Goal: Task Accomplishment & Management: Complete application form

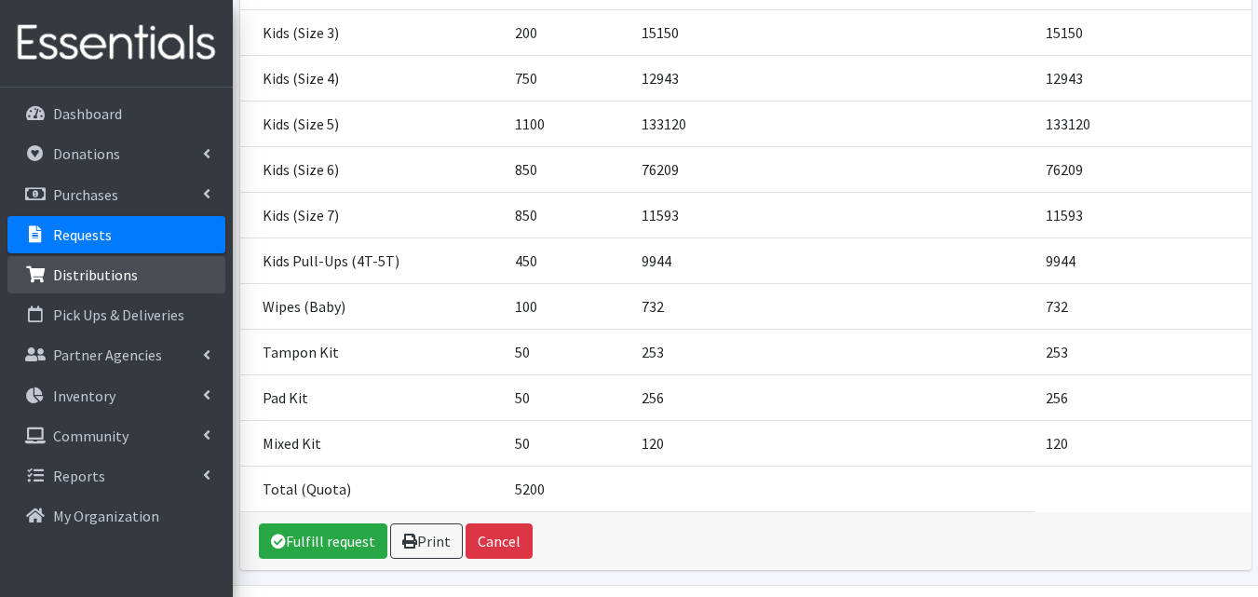
scroll to position [523, 0]
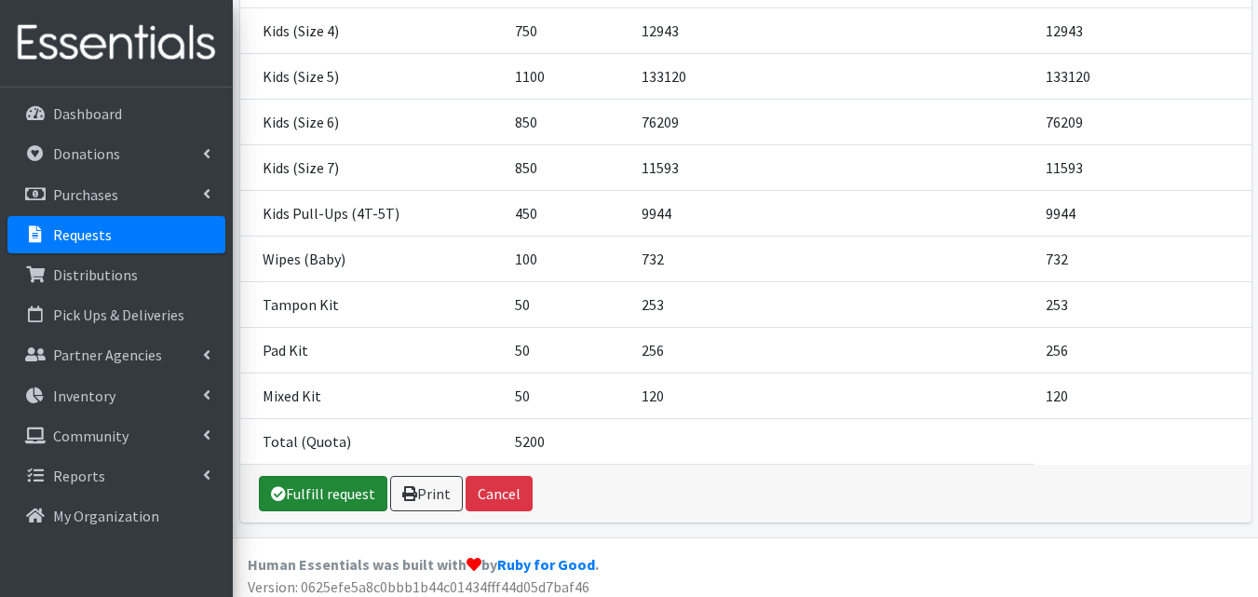
click at [352, 485] on link "Fulfill request" at bounding box center [323, 493] width 129 height 35
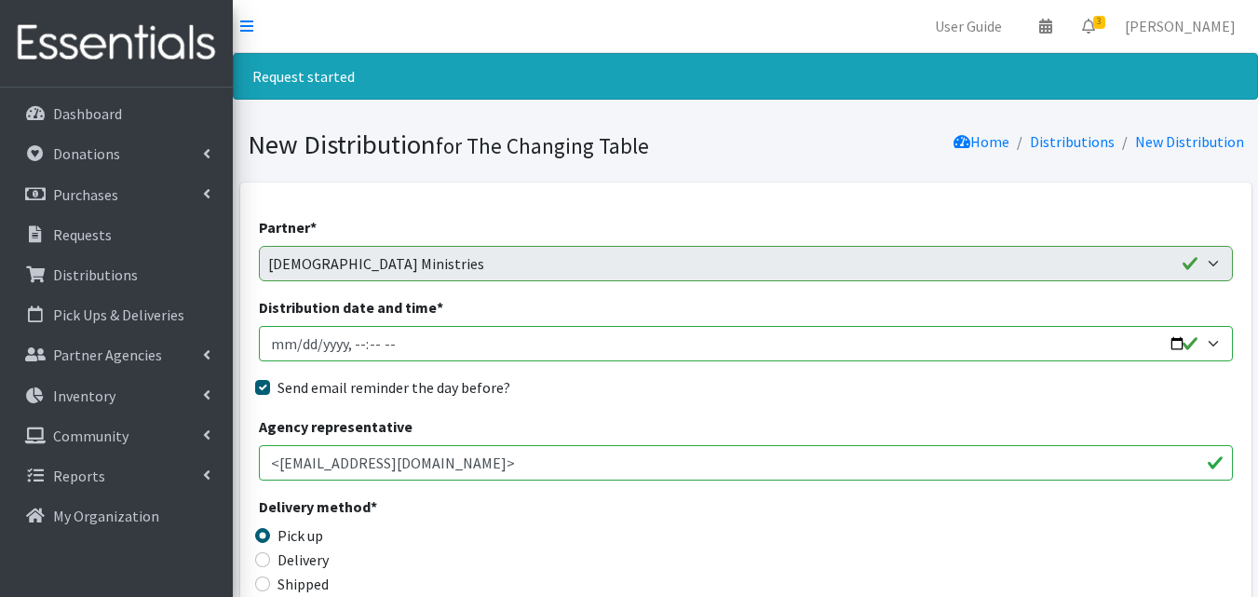
click at [1183, 341] on input "Distribution date and time *" at bounding box center [746, 343] width 974 height 35
type input "2025-10-16T10:00"
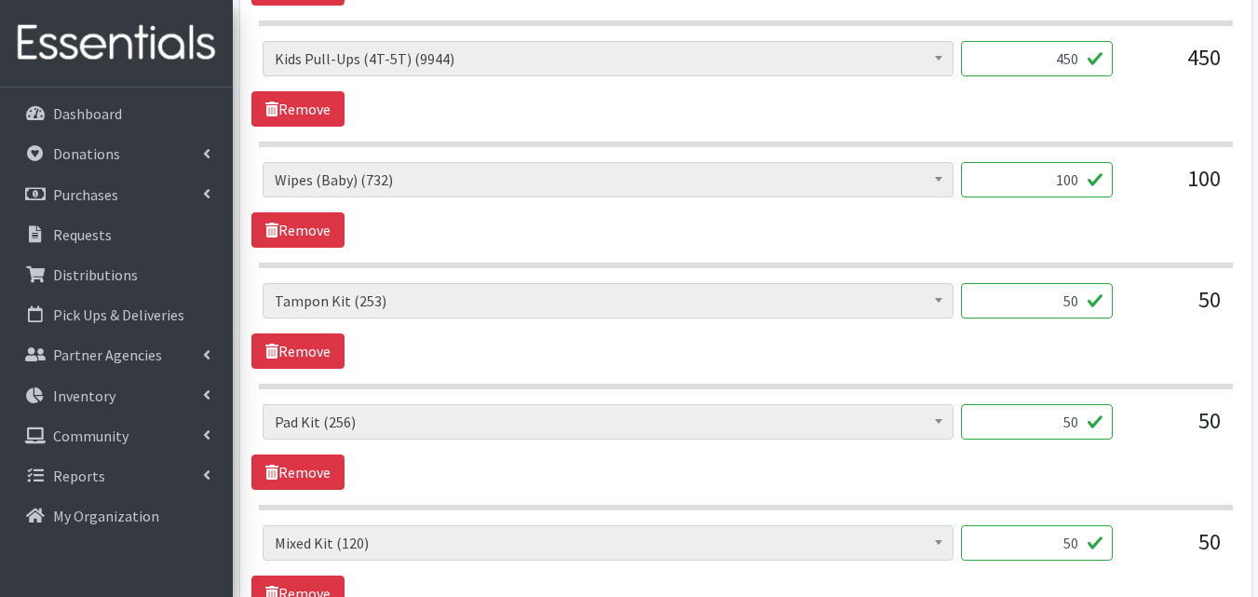
scroll to position [2106, 0]
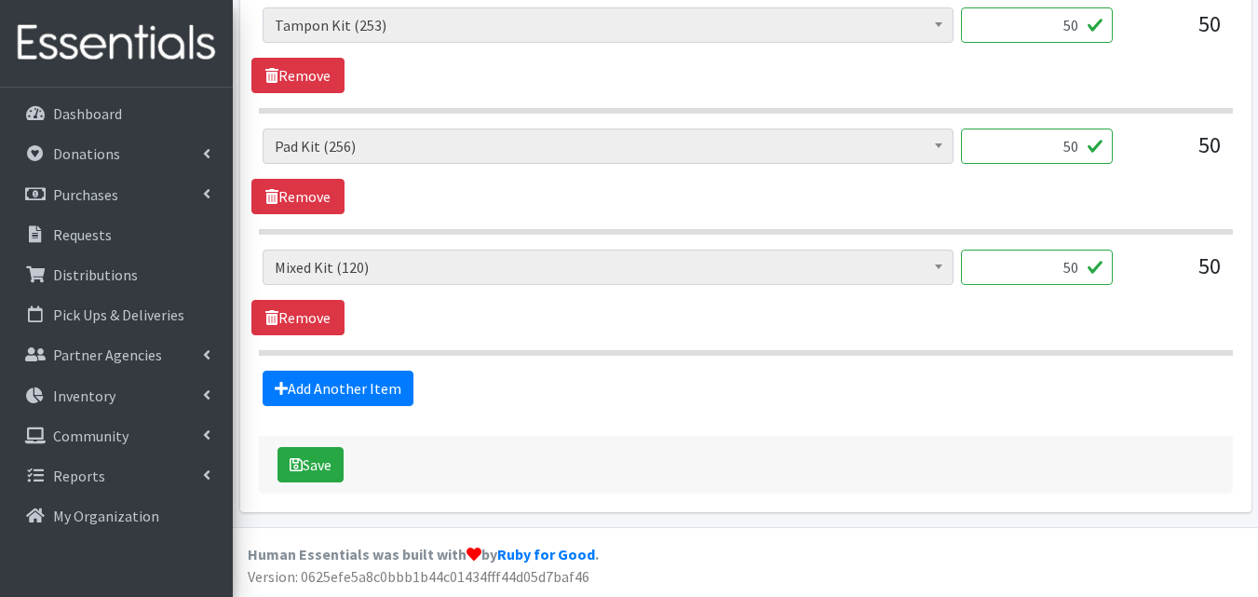
click at [1072, 276] on input "50" at bounding box center [1037, 267] width 152 height 35
type input "5"
type input "33"
click at [1078, 144] on input "50" at bounding box center [1037, 146] width 152 height 35
type input "5"
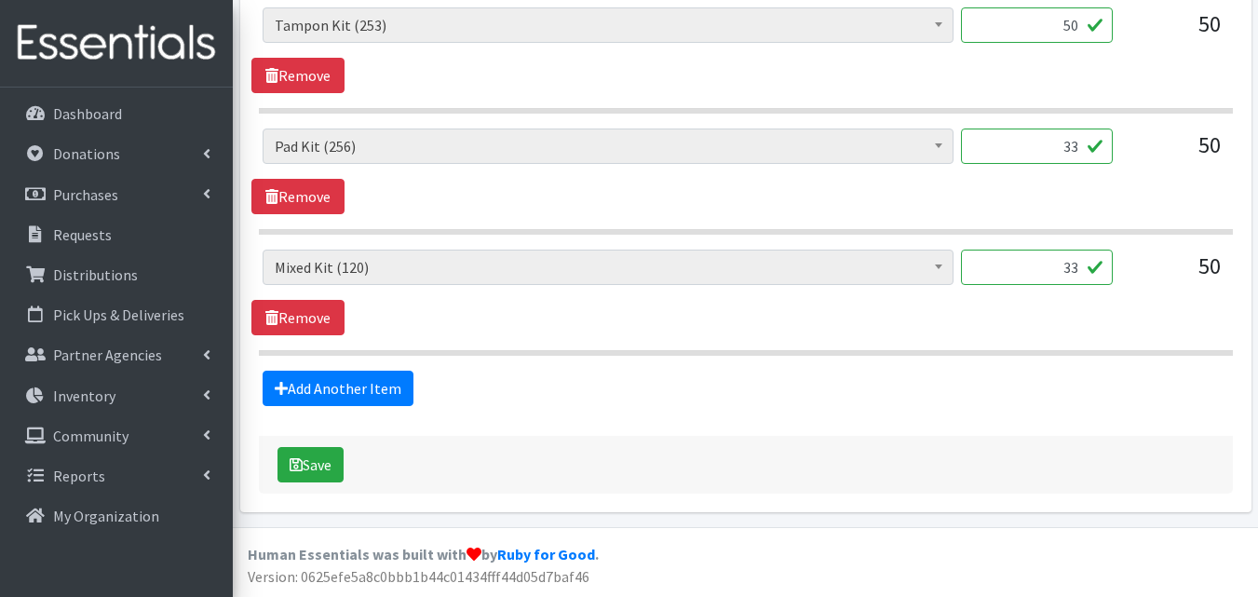
type input "33"
click at [1076, 25] on input "50" at bounding box center [1037, 24] width 152 height 35
type input "5"
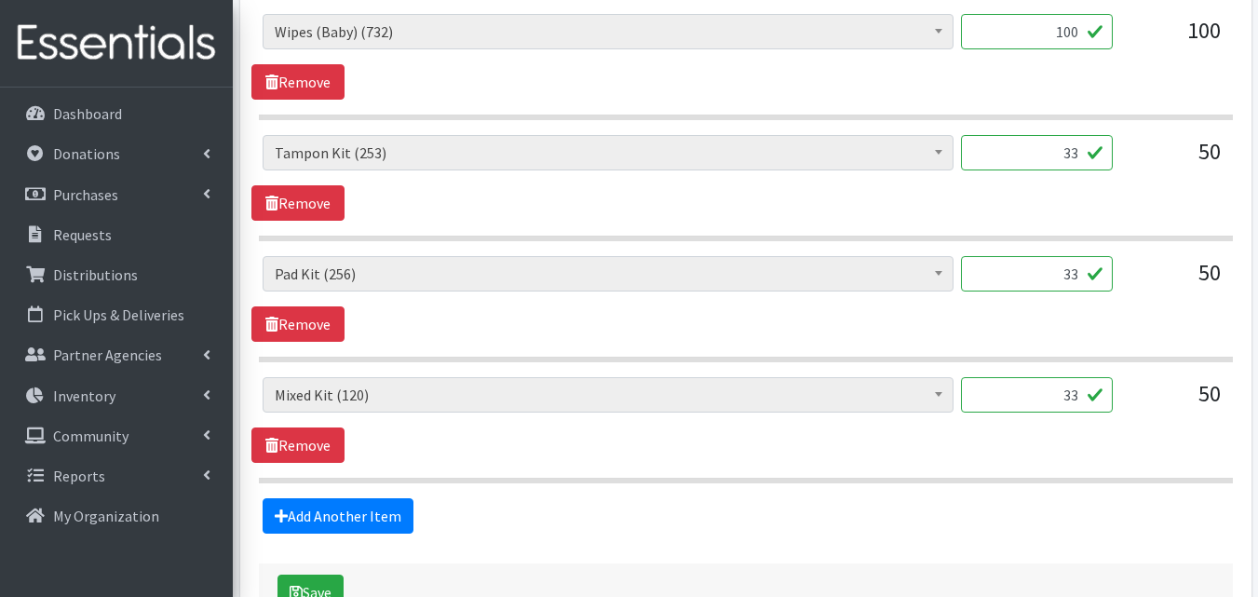
scroll to position [2020, 0]
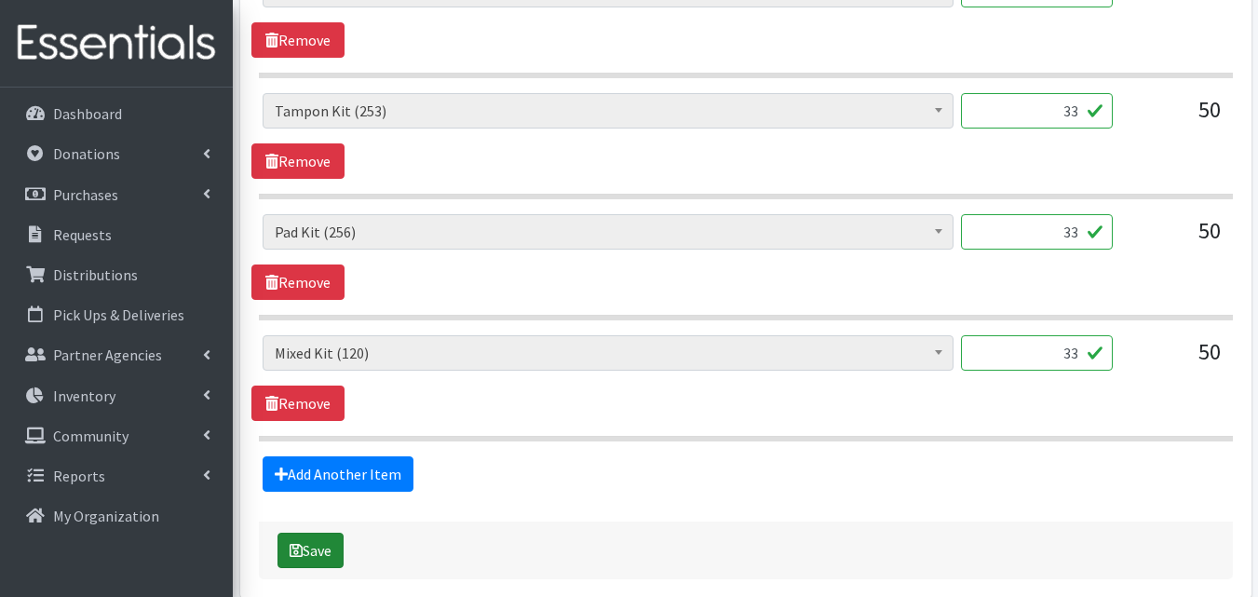
type input "33"
click at [335, 547] on button "Save" at bounding box center [311, 550] width 66 height 35
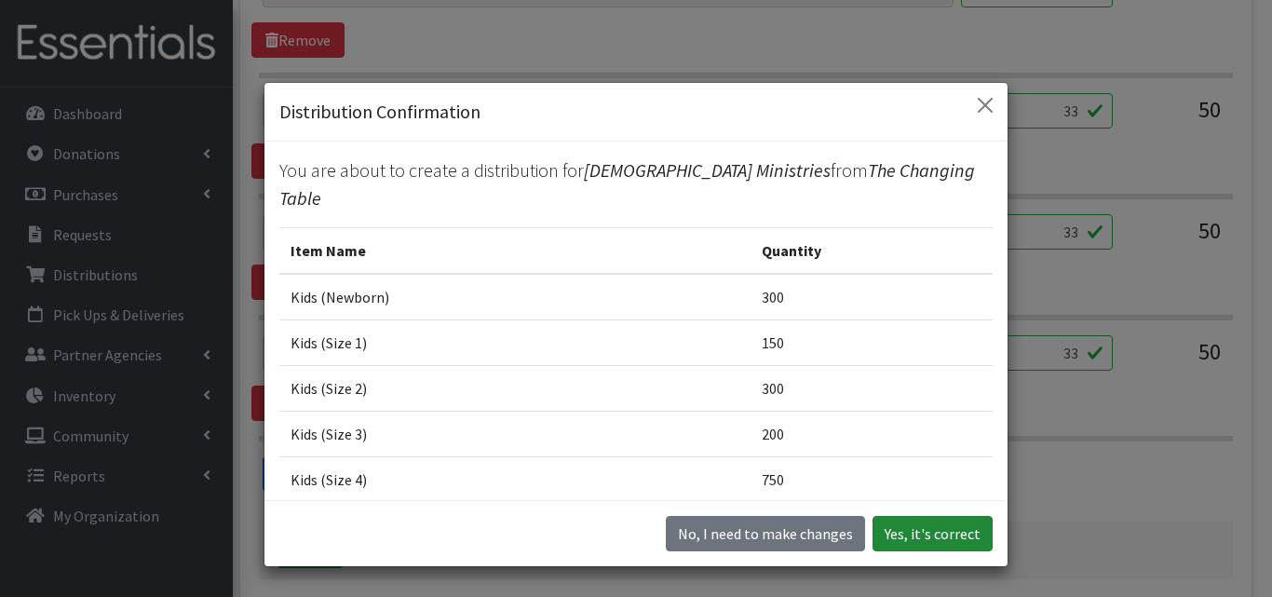
click at [943, 537] on button "Yes, it's correct" at bounding box center [933, 533] width 120 height 35
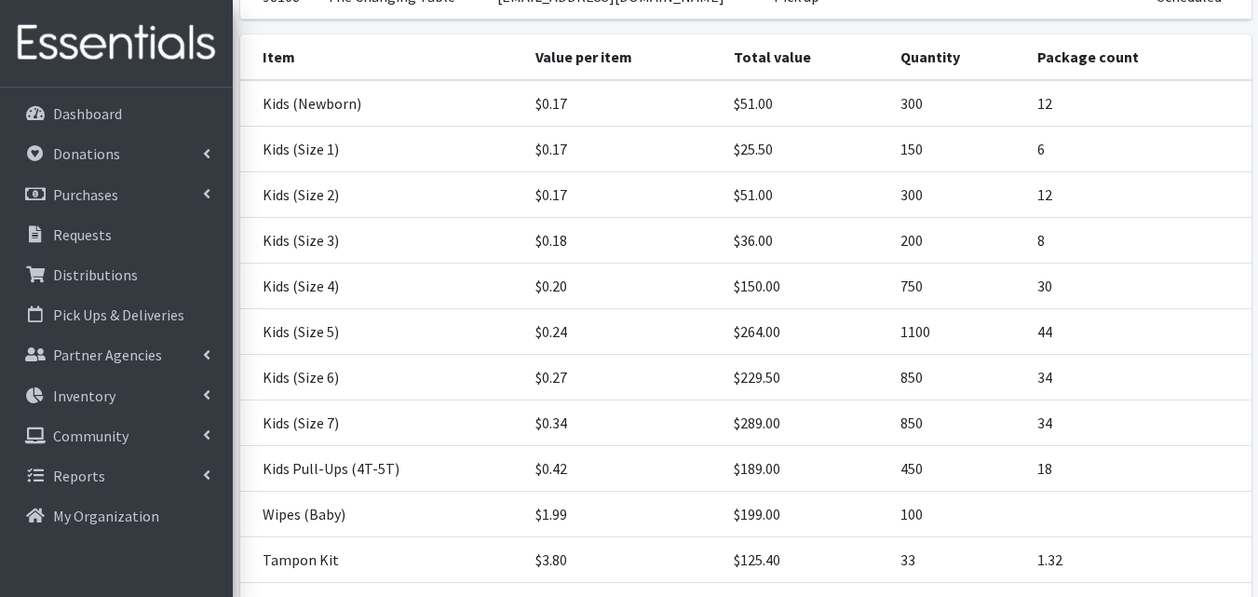
scroll to position [636, 0]
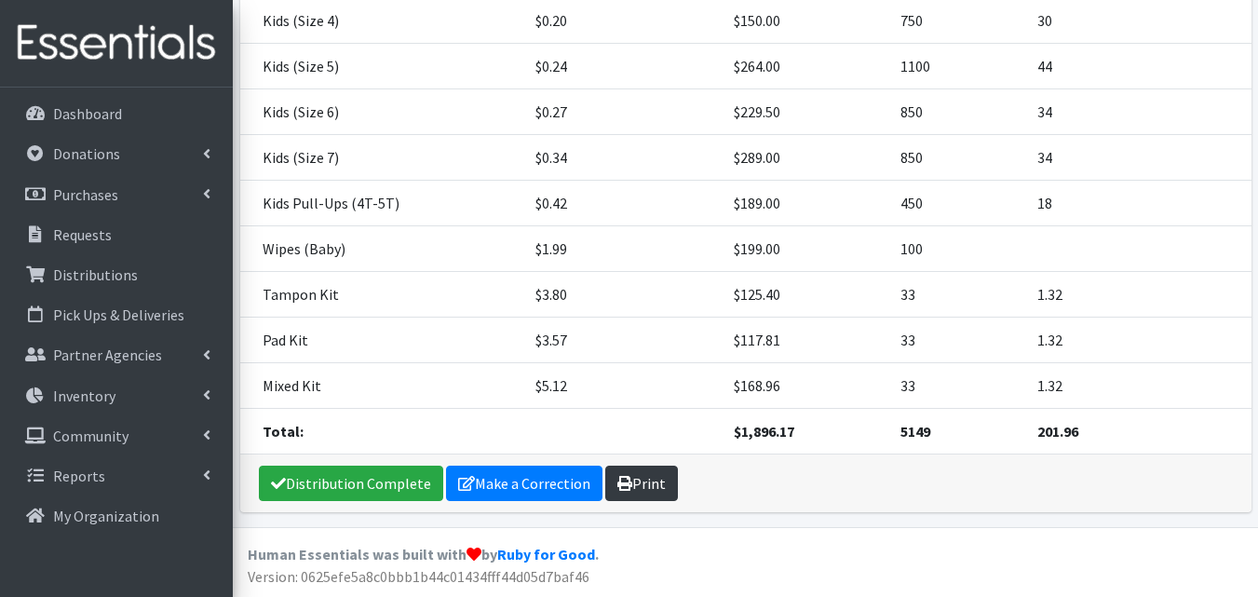
click at [645, 484] on link "Print" at bounding box center [641, 483] width 73 height 35
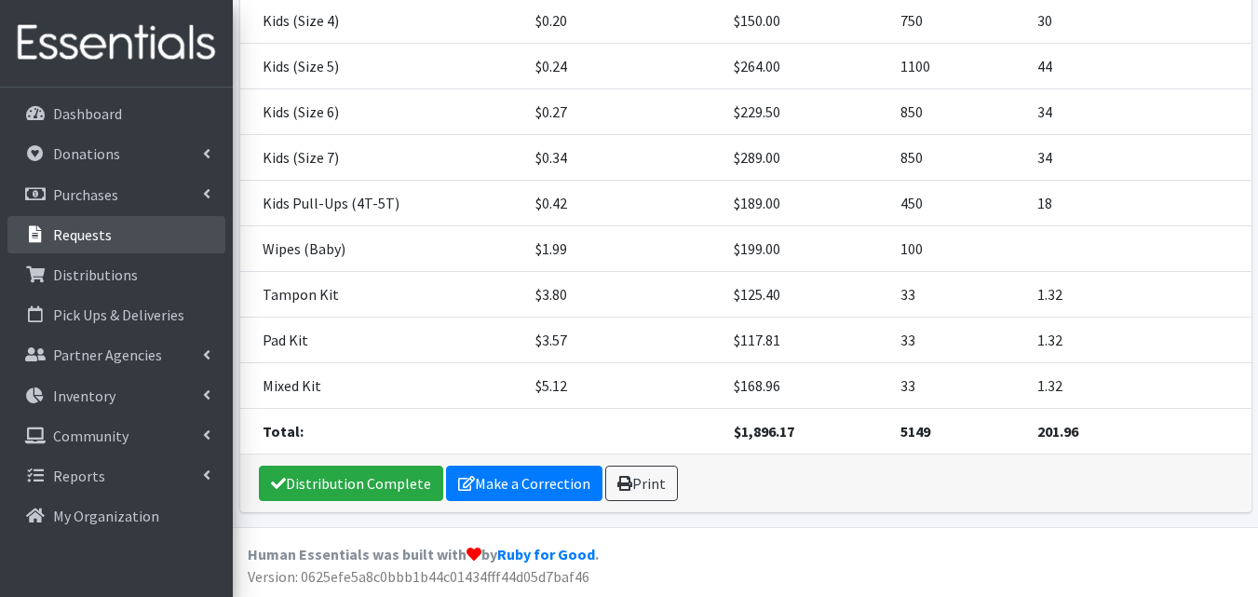
click at [98, 225] on p "Requests" at bounding box center [82, 234] width 59 height 19
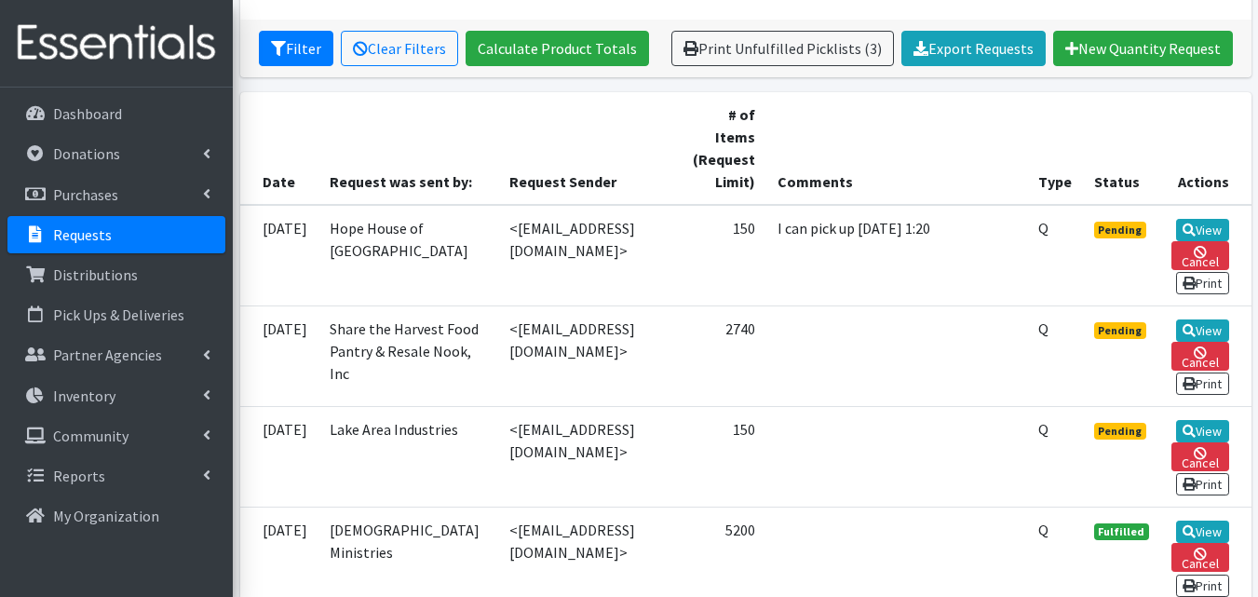
scroll to position [360, 0]
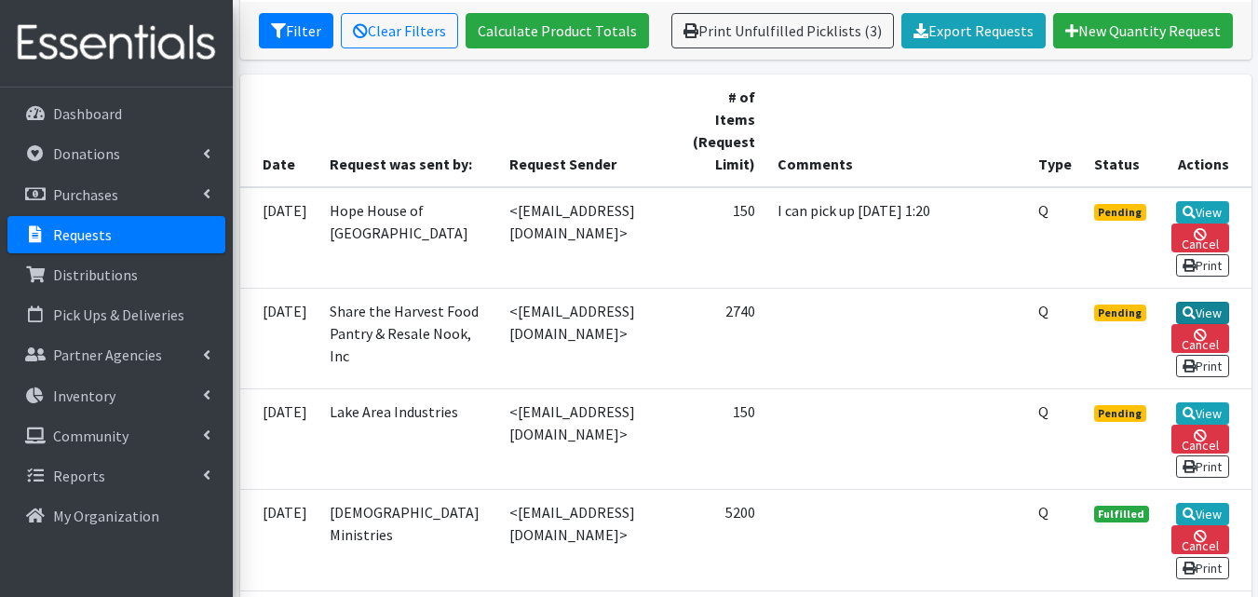
click at [1190, 306] on icon at bounding box center [1189, 312] width 13 height 13
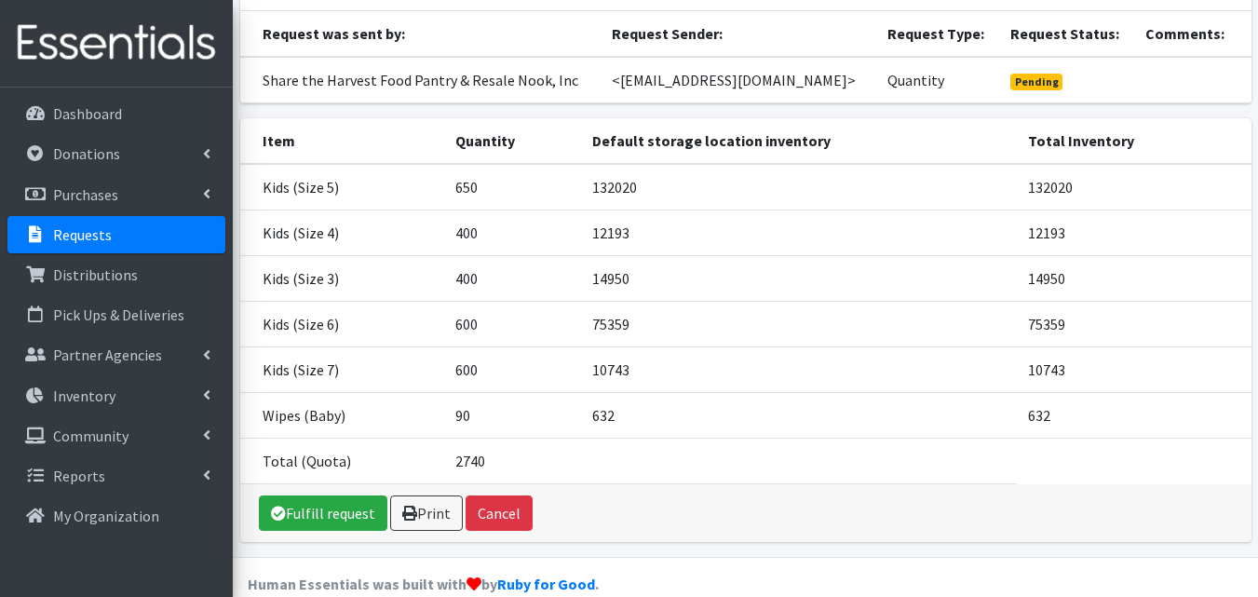
scroll to position [188, 0]
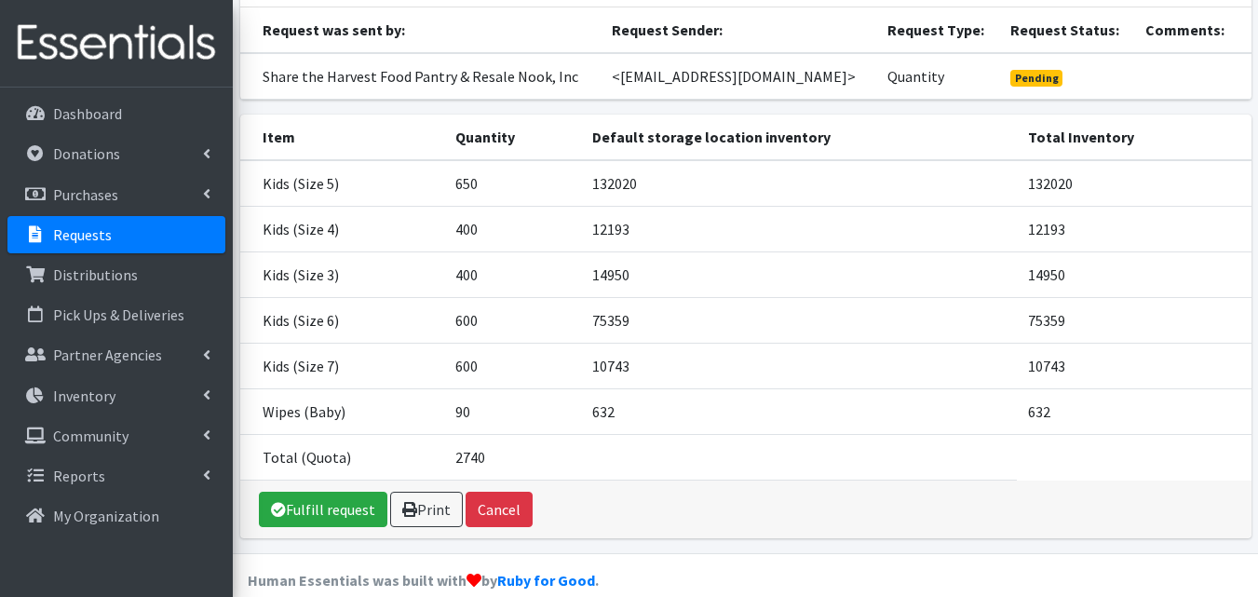
click at [174, 235] on link "Requests" at bounding box center [116, 234] width 218 height 37
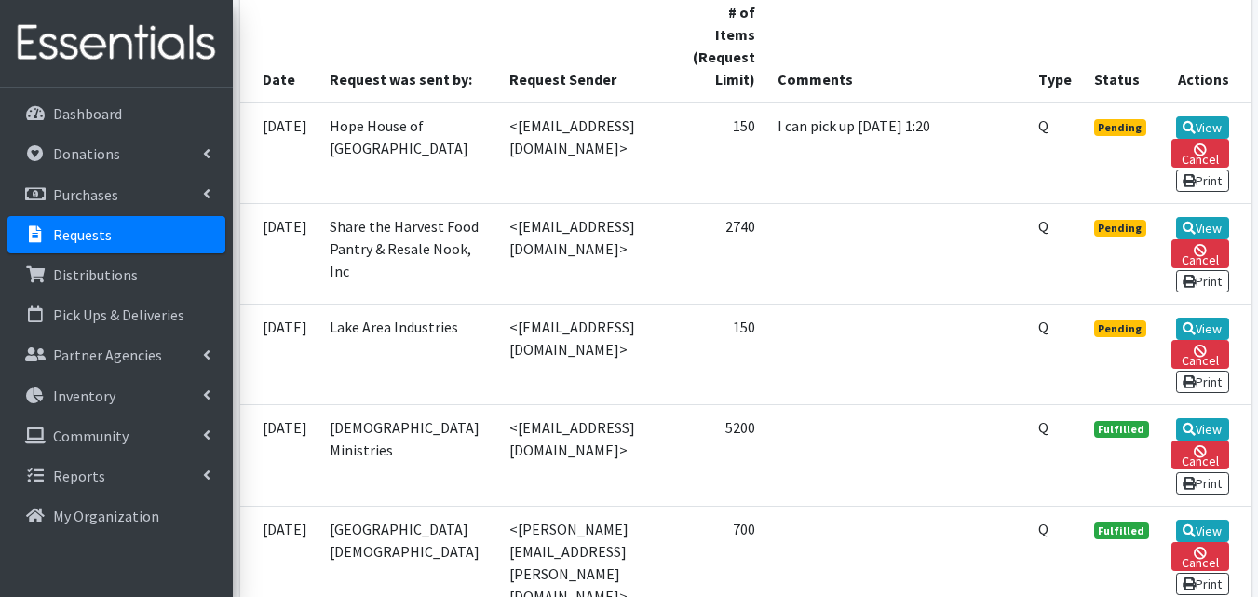
scroll to position [446, 0]
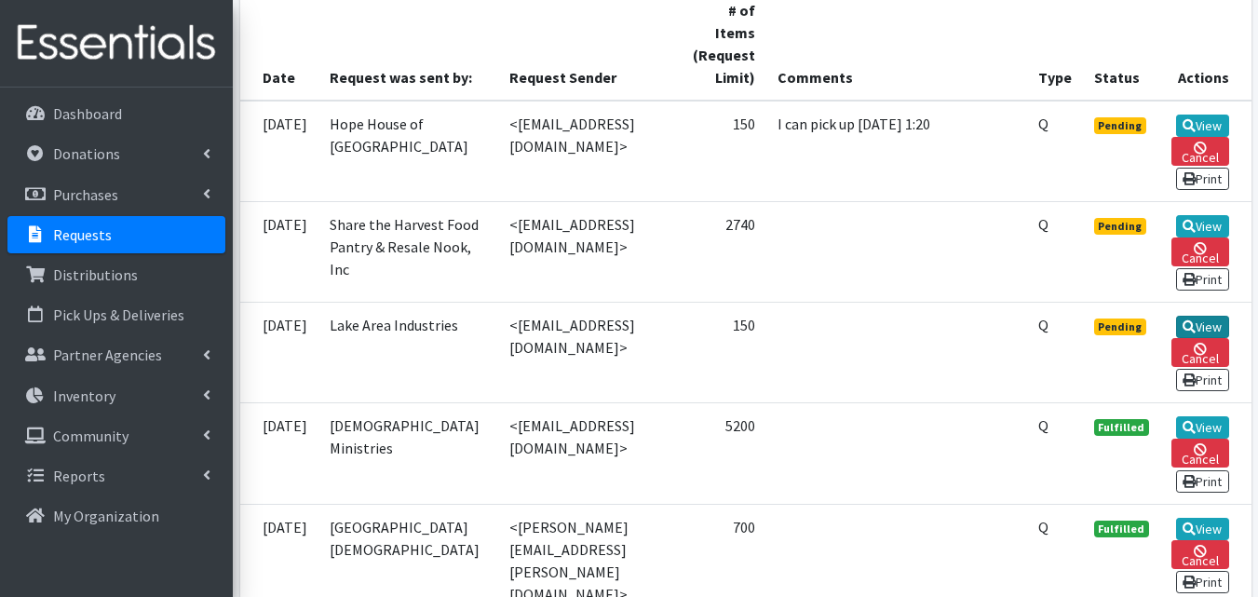
click at [1208, 338] on link "View" at bounding box center [1202, 327] width 53 height 22
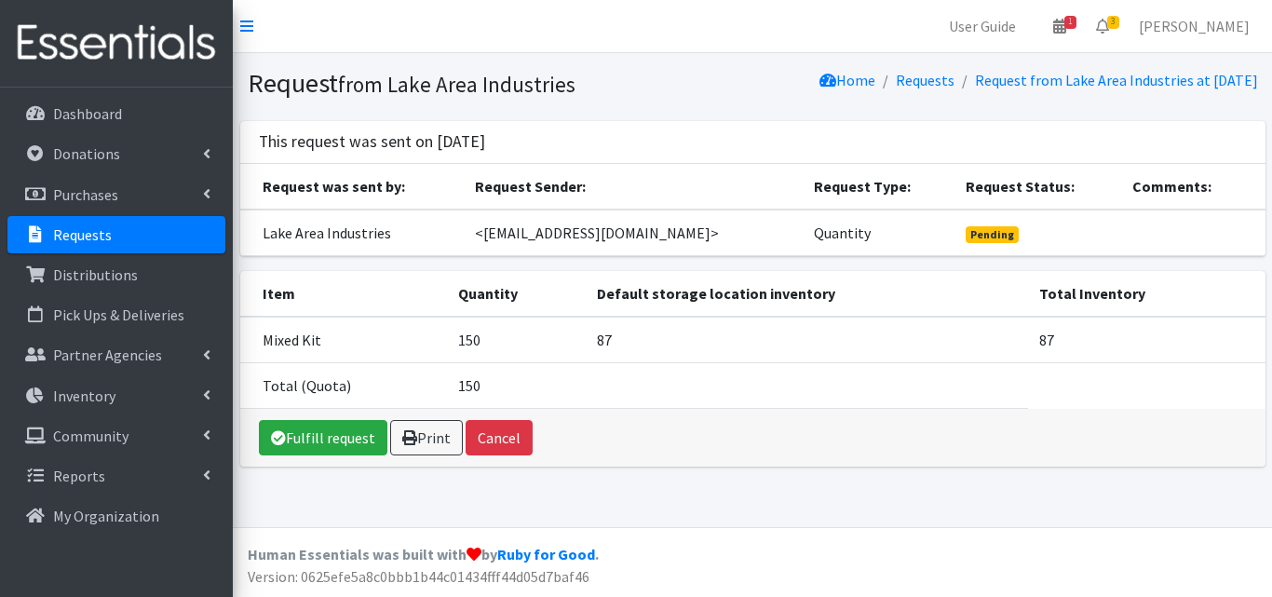
click at [172, 241] on link "Requests" at bounding box center [116, 234] width 218 height 37
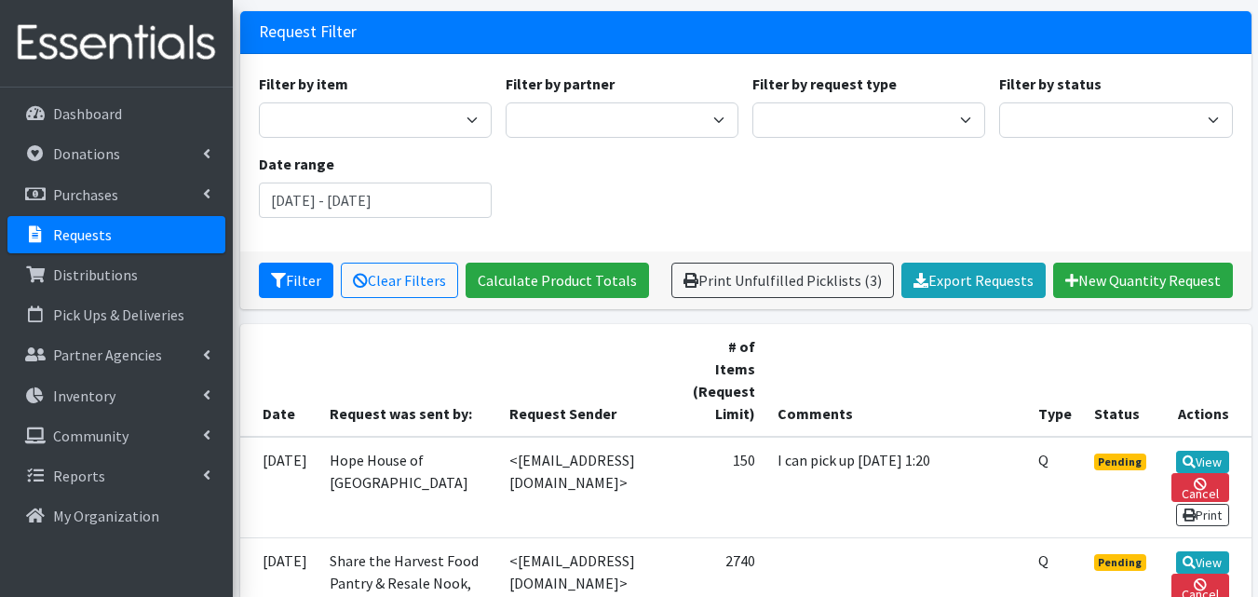
scroll to position [285, 0]
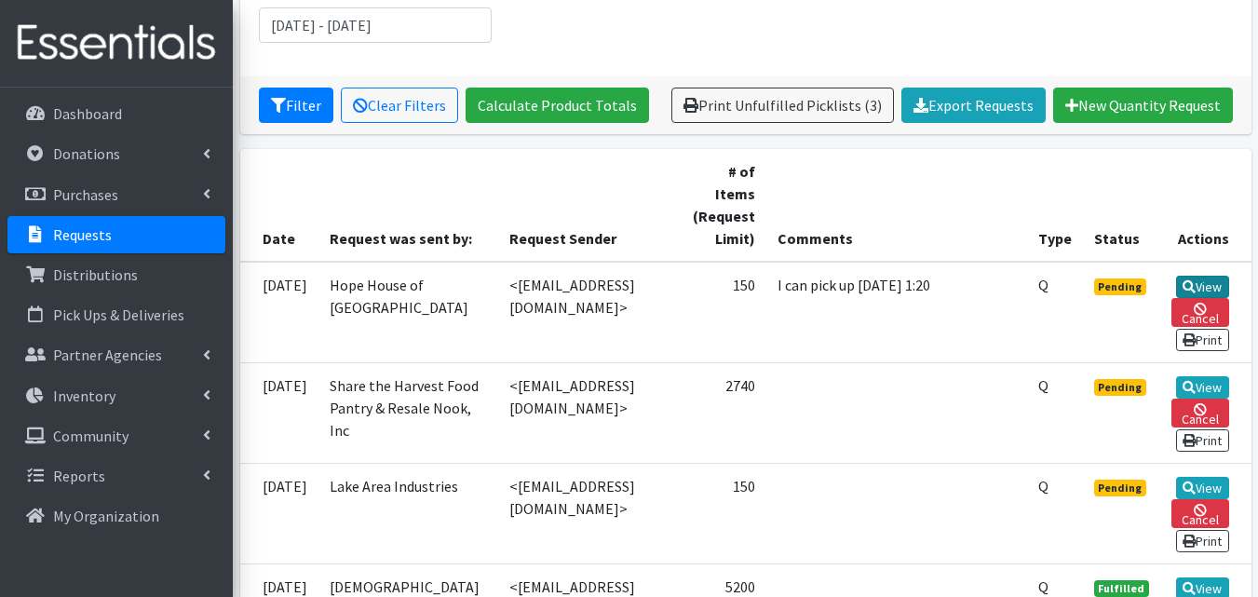
click at [1215, 276] on link "View" at bounding box center [1202, 287] width 53 height 22
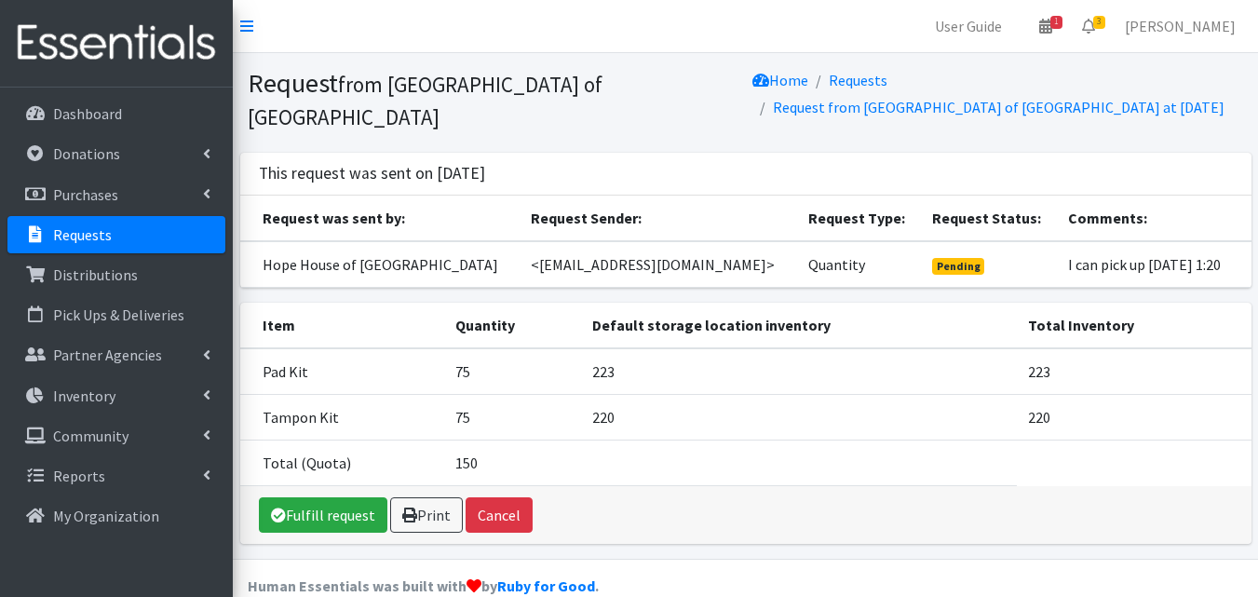
click at [192, 234] on link "Requests" at bounding box center [116, 234] width 218 height 37
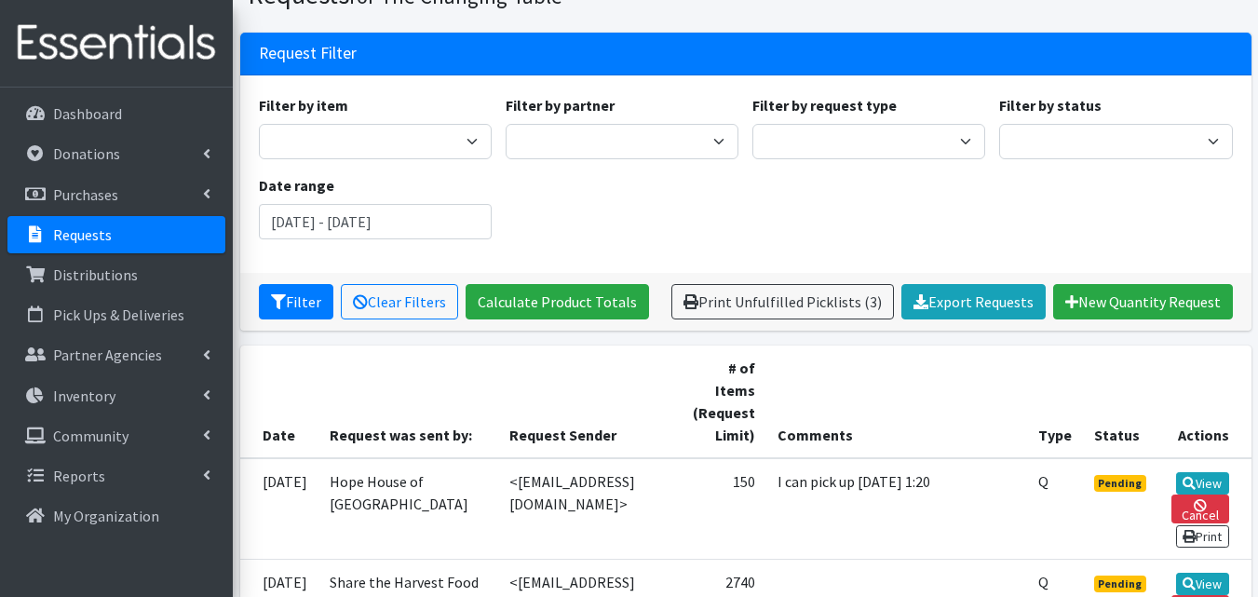
scroll to position [90, 0]
